Goal: Find specific page/section

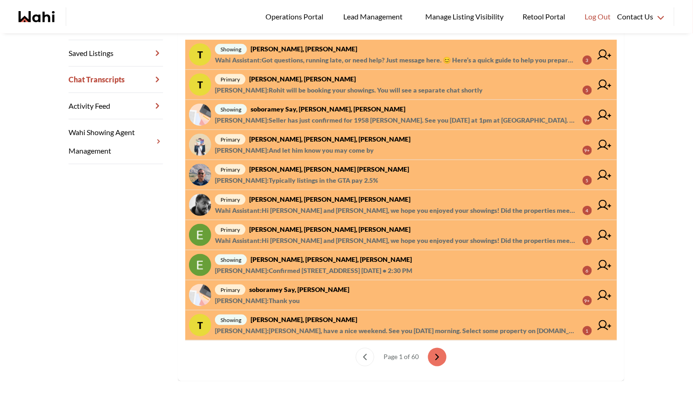
scroll to position [211, 0]
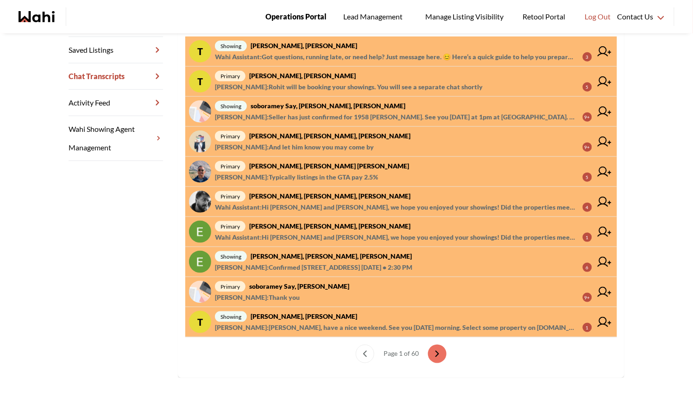
click at [288, 20] on span "Operations Portal" at bounding box center [295, 17] width 61 height 12
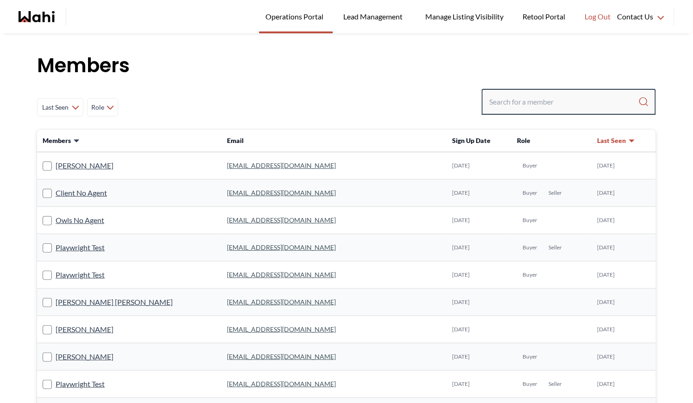
click at [517, 109] on input "Search input" at bounding box center [563, 102] width 149 height 17
type input "[PERSON_NAME]"
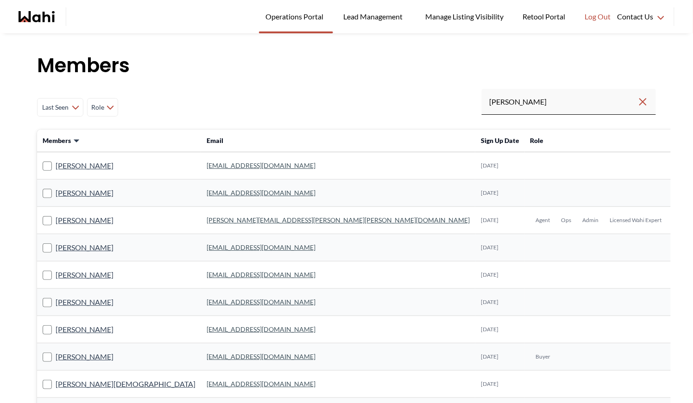
click at [206, 218] on link "[PERSON_NAME][EMAIL_ADDRESS][PERSON_NAME][PERSON_NAME][DOMAIN_NAME]" at bounding box center [337, 220] width 263 height 8
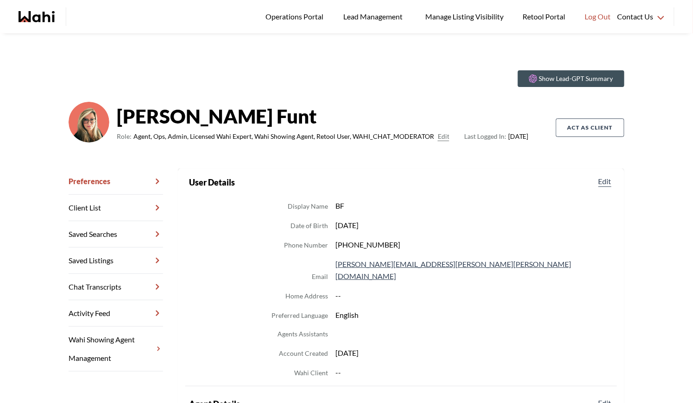
click at [125, 280] on link "Chat Transcripts" at bounding box center [116, 287] width 94 height 26
